Goal: Entertainment & Leisure: Consume media (video, audio)

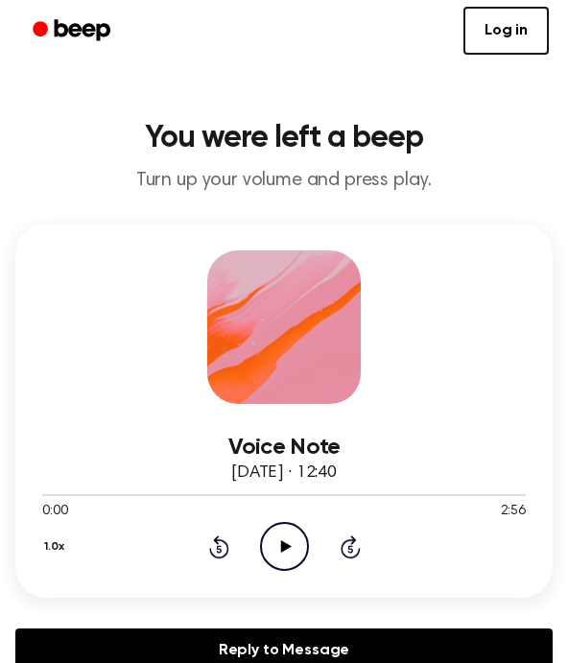
click at [268, 574] on div "Voice Note [DATE] · 12:40 0:00 2:56 Your browser does not support the [object O…" at bounding box center [283, 411] width 537 height 374
click at [267, 561] on circle at bounding box center [284, 546] width 47 height 47
click at [278, 563] on icon "Pause Audio" at bounding box center [284, 546] width 49 height 49
click at [221, 545] on icon "Rewind 5 seconds" at bounding box center [218, 547] width 21 height 25
click at [284, 547] on icon at bounding box center [285, 546] width 11 height 12
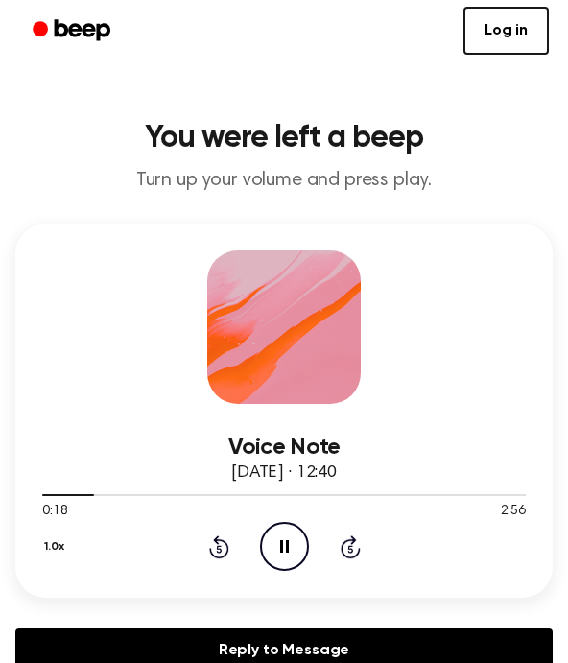
click at [271, 560] on icon "Pause Audio" at bounding box center [284, 546] width 49 height 49
click at [221, 577] on div "Voice Note [DATE] · 12:40 0:19 2:56 Your browser does not support the [object O…" at bounding box center [283, 411] width 537 height 374
click at [211, 535] on icon "Rewind 5 seconds" at bounding box center [218, 547] width 21 height 25
click at [273, 539] on icon "Play Audio" at bounding box center [284, 546] width 49 height 49
click at [278, 535] on icon "Pause Audio" at bounding box center [284, 546] width 49 height 49
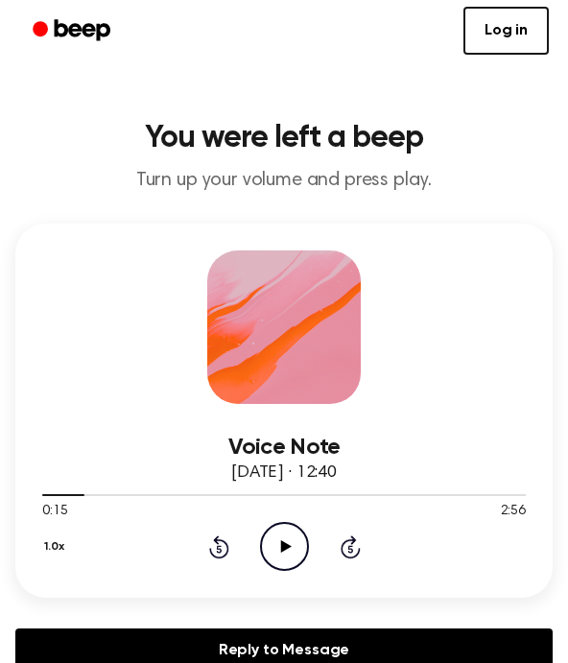
click at [275, 533] on icon "Play Audio" at bounding box center [284, 546] width 49 height 49
click at [285, 556] on icon "Pause Audio" at bounding box center [284, 546] width 49 height 49
click at [298, 551] on icon "Play Audio" at bounding box center [284, 546] width 49 height 49
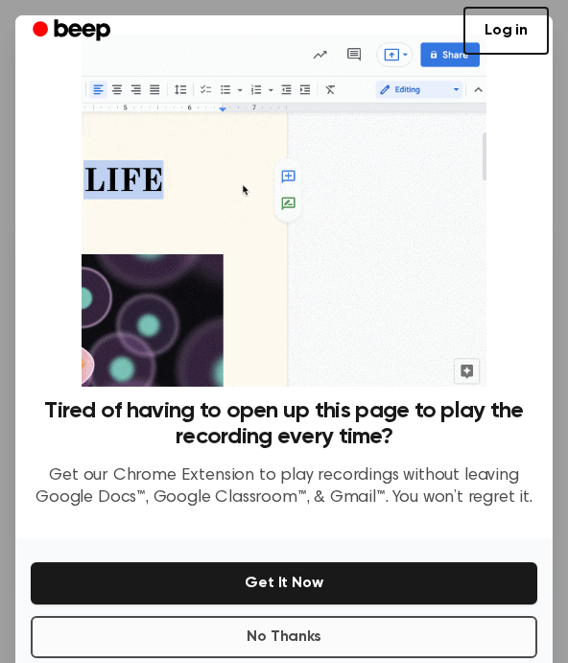
click at [164, 632] on button "No Thanks" at bounding box center [284, 637] width 507 height 42
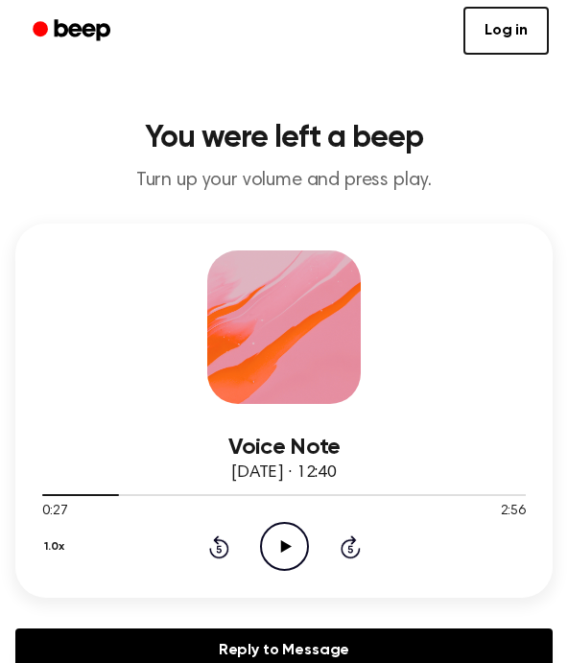
click at [275, 547] on icon "Play Audio" at bounding box center [284, 546] width 49 height 49
click at [288, 539] on icon "Pause Audio" at bounding box center [284, 546] width 49 height 49
click at [224, 559] on icon "Rewind 5 seconds" at bounding box center [218, 547] width 21 height 25
click at [302, 553] on icon "Play Audio" at bounding box center [284, 546] width 49 height 49
click at [277, 559] on icon "Pause Audio" at bounding box center [284, 546] width 49 height 49
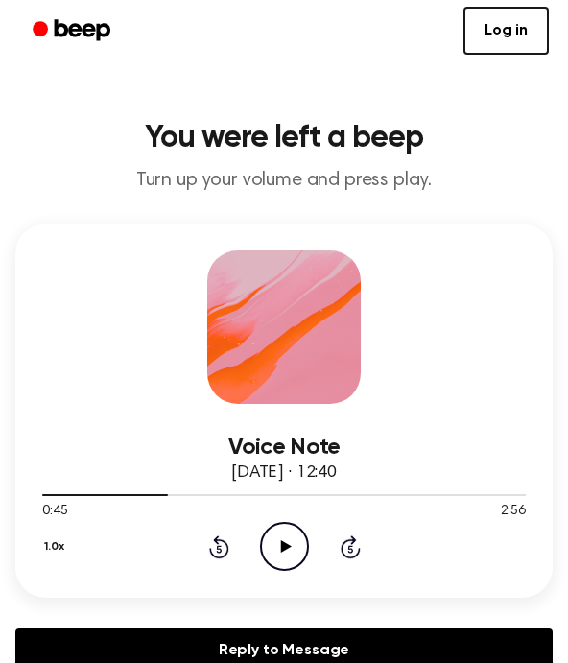
click at [289, 537] on icon "Play Audio" at bounding box center [284, 546] width 49 height 49
click at [269, 534] on icon "Pause Audio" at bounding box center [284, 546] width 49 height 49
click at [287, 552] on icon "Play Audio" at bounding box center [284, 546] width 49 height 49
click at [228, 546] on icon at bounding box center [219, 547] width 20 height 23
click at [283, 553] on icon "Pause Audio" at bounding box center [284, 546] width 49 height 49
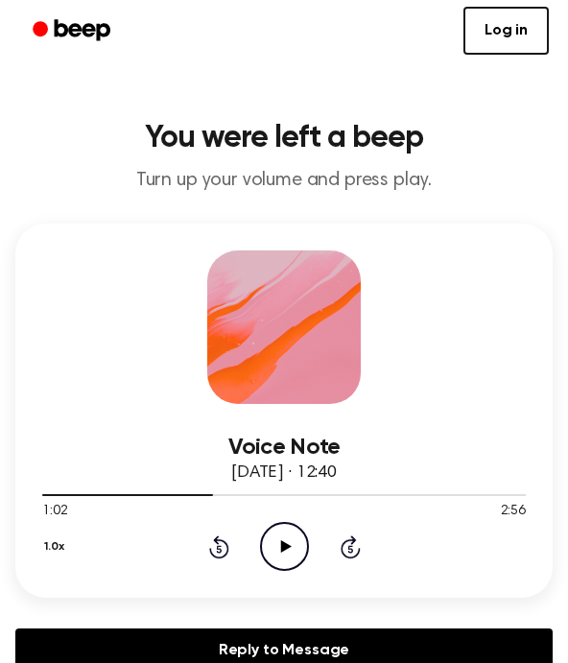
click at [280, 556] on icon "Play Audio" at bounding box center [284, 546] width 49 height 49
click at [211, 563] on div "1.0x Rewind 5 seconds Pause Audio Skip 5 seconds" at bounding box center [284, 546] width 484 height 49
click at [211, 546] on icon "Rewind 5 seconds" at bounding box center [218, 547] width 21 height 25
click at [288, 539] on icon "Pause Audio" at bounding box center [284, 546] width 49 height 49
click at [285, 529] on icon "Play Audio" at bounding box center [284, 546] width 49 height 49
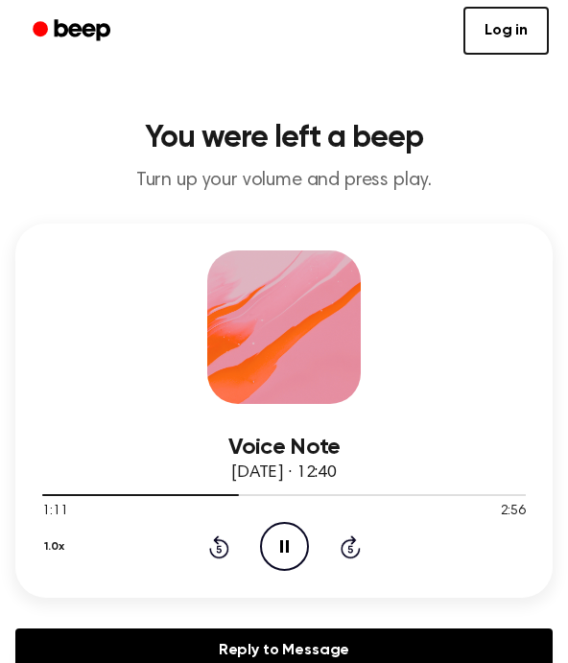
click at [282, 559] on icon "Pause Audio" at bounding box center [284, 546] width 49 height 49
click at [284, 556] on icon "Play Audio" at bounding box center [284, 546] width 49 height 49
click at [285, 538] on icon "Pause Audio" at bounding box center [284, 546] width 49 height 49
click at [277, 540] on icon "Play Audio" at bounding box center [284, 546] width 49 height 49
click at [296, 549] on icon "Pause Audio" at bounding box center [284, 546] width 49 height 49
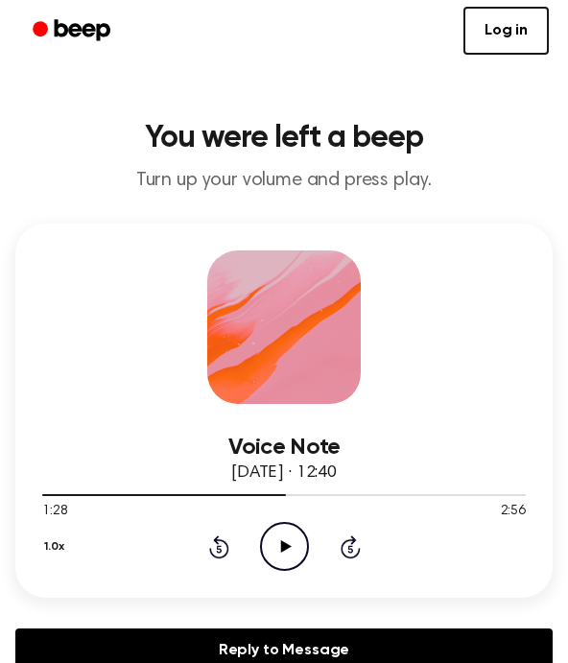
click at [219, 548] on icon "Rewind 5 seconds" at bounding box center [218, 547] width 21 height 25
click at [215, 569] on div "1.0x Rewind 5 seconds Play Audio Skip 5 seconds" at bounding box center [284, 546] width 484 height 49
click at [222, 559] on icon at bounding box center [219, 547] width 20 height 23
click at [278, 551] on icon "Play Audio" at bounding box center [284, 546] width 49 height 49
click at [284, 549] on icon "Pause Audio" at bounding box center [284, 546] width 49 height 49
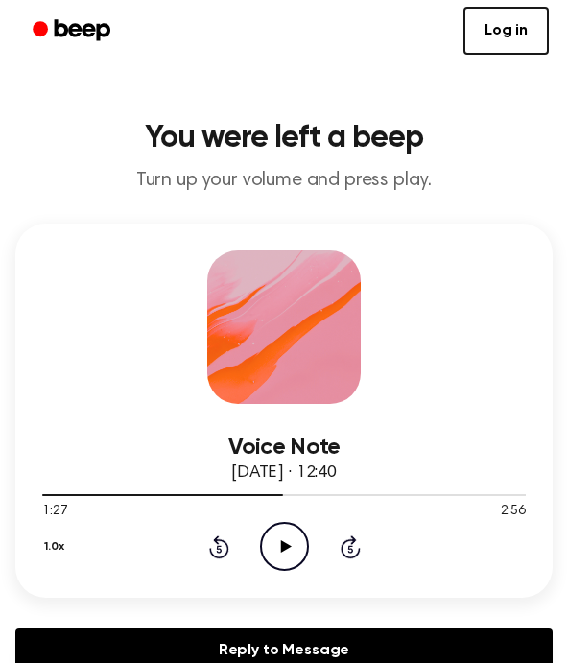
click at [288, 542] on icon "Play Audio" at bounding box center [284, 546] width 49 height 49
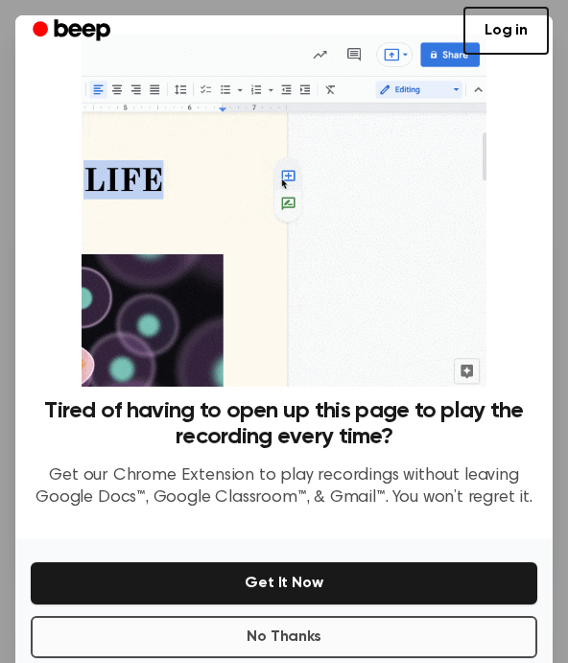
click at [154, 633] on button "No Thanks" at bounding box center [284, 637] width 507 height 42
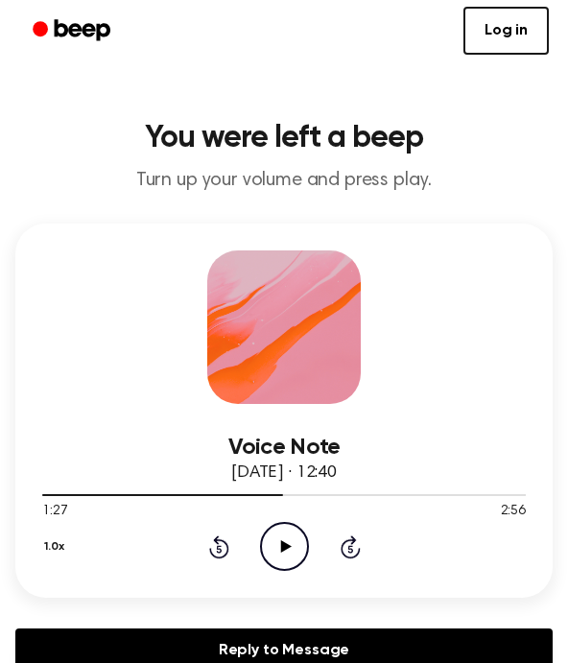
click at [285, 541] on icon "Play Audio" at bounding box center [284, 546] width 49 height 49
click at [288, 546] on icon at bounding box center [284, 546] width 9 height 12
click at [222, 553] on icon "Rewind 5 seconds" at bounding box center [218, 547] width 21 height 25
click at [226, 552] on icon "Rewind 5 seconds" at bounding box center [218, 547] width 21 height 25
click at [287, 551] on icon "Play Audio" at bounding box center [284, 546] width 49 height 49
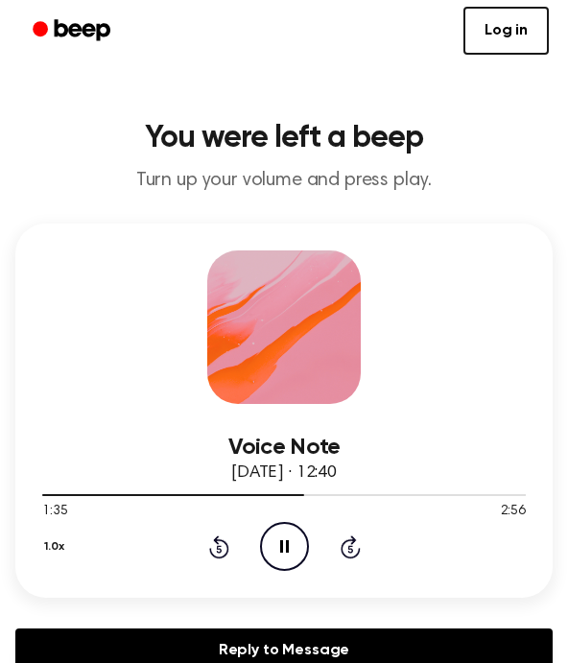
click at [271, 525] on icon "Pause Audio" at bounding box center [284, 546] width 49 height 49
click at [283, 554] on icon "Play Audio" at bounding box center [284, 546] width 49 height 49
click at [213, 541] on icon "Rewind 5 seconds" at bounding box center [218, 547] width 21 height 25
click at [223, 547] on icon "Rewind 5 seconds" at bounding box center [218, 547] width 21 height 25
click at [290, 523] on circle at bounding box center [284, 546] width 47 height 47
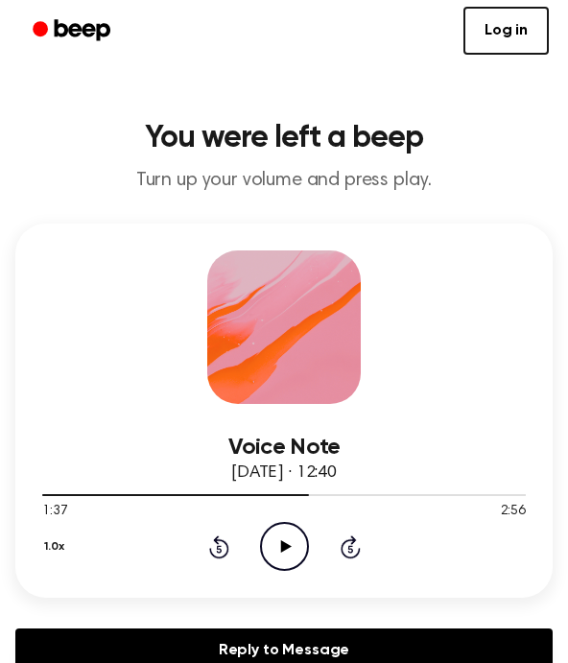
click at [285, 551] on icon "Play Audio" at bounding box center [284, 546] width 49 height 49
click at [284, 558] on icon "Pause Audio" at bounding box center [284, 546] width 49 height 49
click at [291, 544] on icon "Play Audio" at bounding box center [284, 546] width 49 height 49
click at [287, 543] on icon at bounding box center [284, 546] width 9 height 12
click at [280, 538] on icon "Play Audio" at bounding box center [284, 546] width 49 height 49
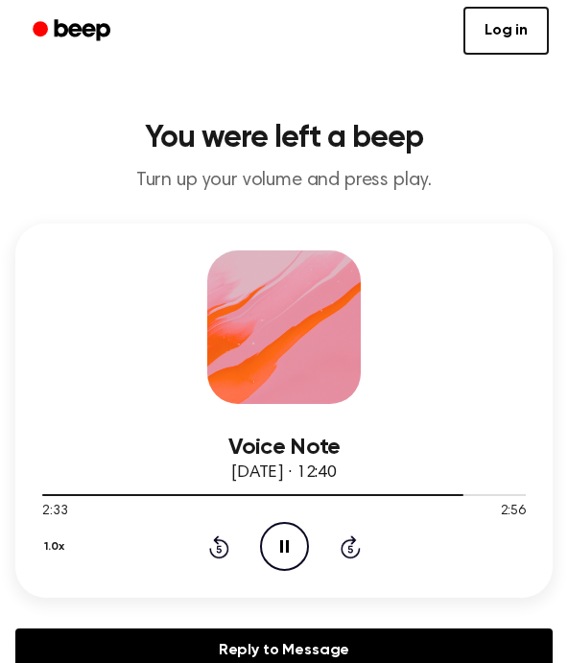
click at [271, 555] on icon "Pause Audio" at bounding box center [284, 546] width 49 height 49
click at [209, 553] on icon "Rewind 5 seconds" at bounding box center [218, 547] width 21 height 25
click at [215, 552] on icon "Rewind 5 seconds" at bounding box center [218, 547] width 21 height 25
click at [211, 557] on icon "Rewind 5 seconds" at bounding box center [218, 547] width 21 height 25
click at [287, 550] on icon "Play Audio" at bounding box center [284, 546] width 49 height 49
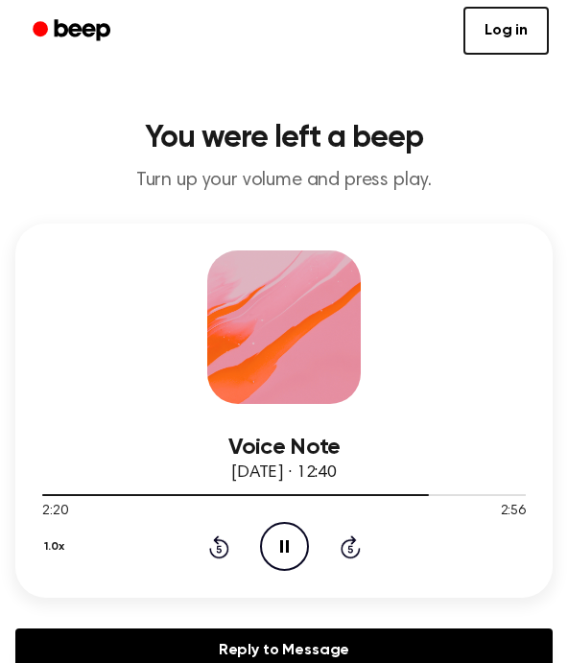
click at [212, 536] on icon "Rewind 5 seconds" at bounding box center [218, 547] width 21 height 25
click at [217, 557] on icon at bounding box center [219, 547] width 20 height 23
click at [282, 567] on icon "Pause Audio" at bounding box center [284, 546] width 49 height 49
click at [273, 553] on icon "Play Audio" at bounding box center [284, 546] width 49 height 49
click at [277, 539] on icon "Pause Audio" at bounding box center [284, 546] width 49 height 49
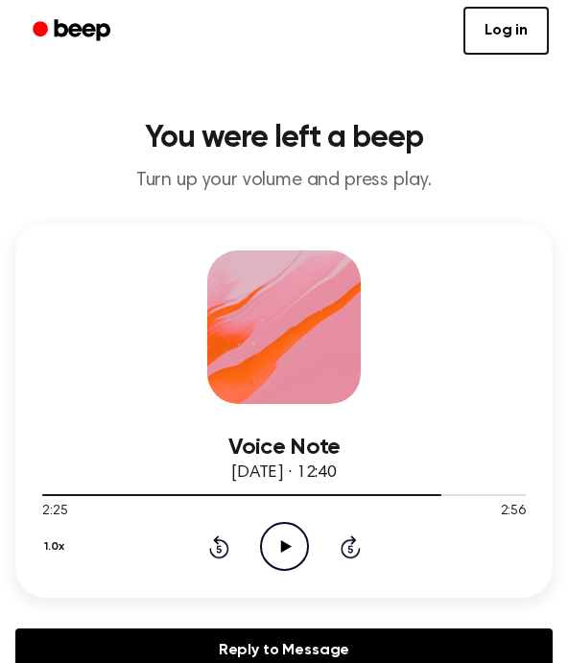
click at [285, 537] on icon "Play Audio" at bounding box center [284, 546] width 49 height 49
click at [285, 529] on icon "Pause Audio" at bounding box center [284, 546] width 49 height 49
click at [292, 556] on icon "Play Audio" at bounding box center [284, 546] width 49 height 49
click at [294, 540] on icon "Pause Audio" at bounding box center [284, 546] width 49 height 49
click at [268, 560] on icon "Play Audio" at bounding box center [284, 546] width 49 height 49
